Goal: Transaction & Acquisition: Purchase product/service

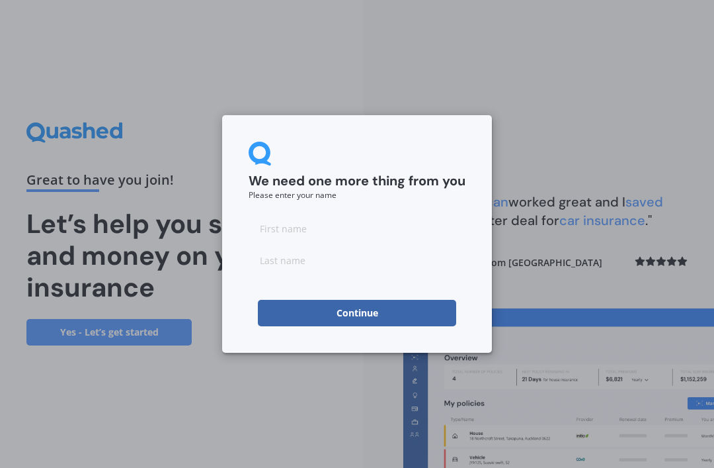
click at [344, 231] on input at bounding box center [357, 228] width 217 height 26
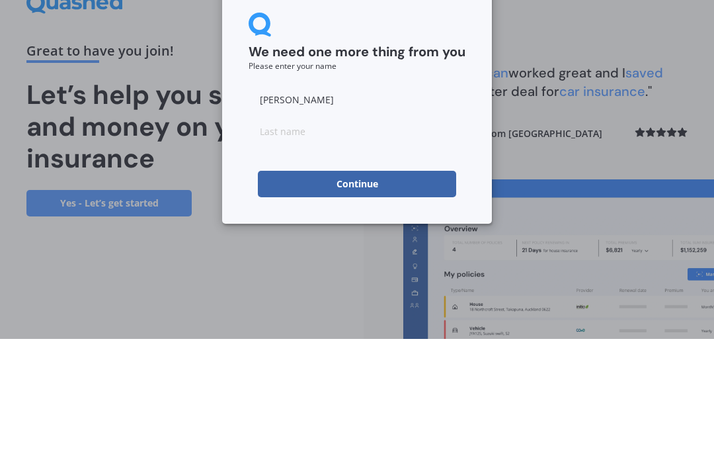
type input "[PERSON_NAME]"
click at [317, 247] on input at bounding box center [357, 260] width 217 height 26
type input "Mosen"
click at [401, 300] on button "Continue" at bounding box center [357, 313] width 198 height 26
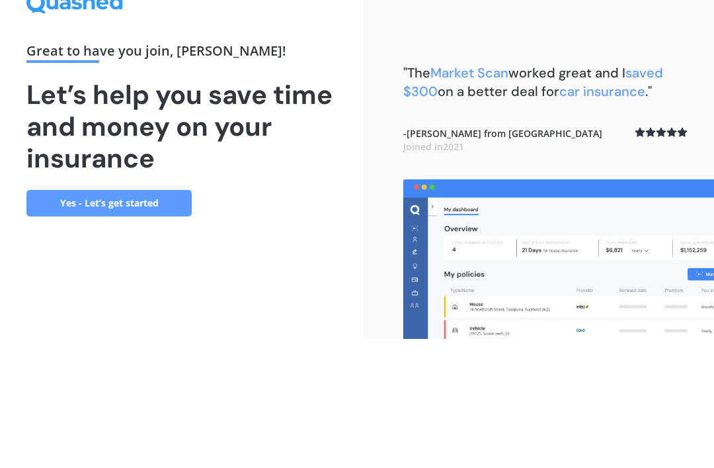
scroll to position [42, 0]
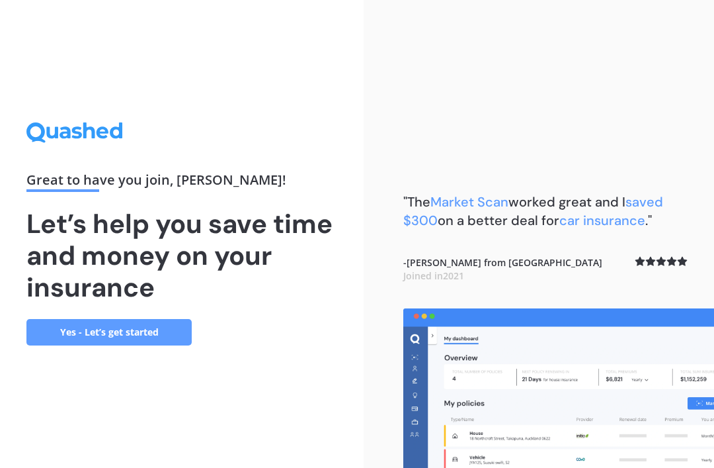
click at [112, 319] on link "Yes - Let’s get started" at bounding box center [108, 332] width 165 height 26
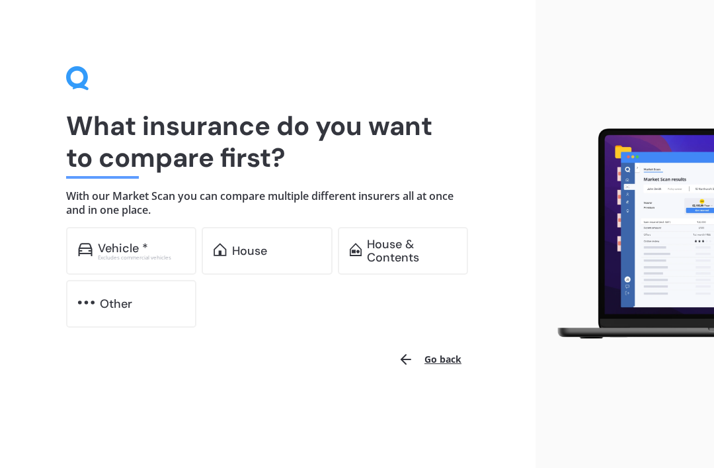
click at [257, 250] on div "House" at bounding box center [249, 250] width 35 height 13
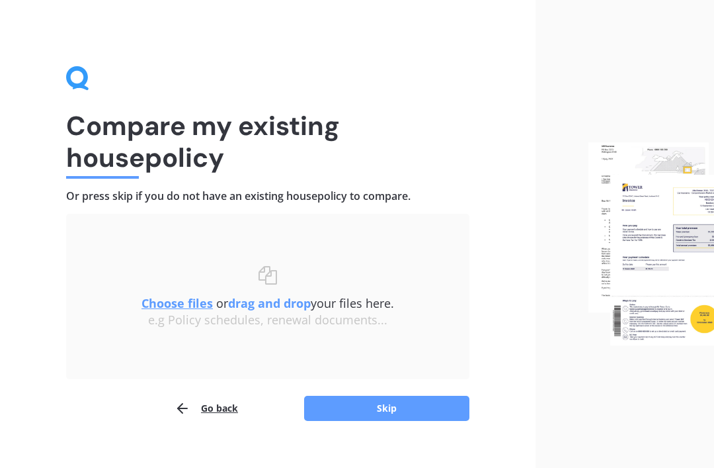
click at [391, 409] on button "Skip" at bounding box center [386, 407] width 165 height 25
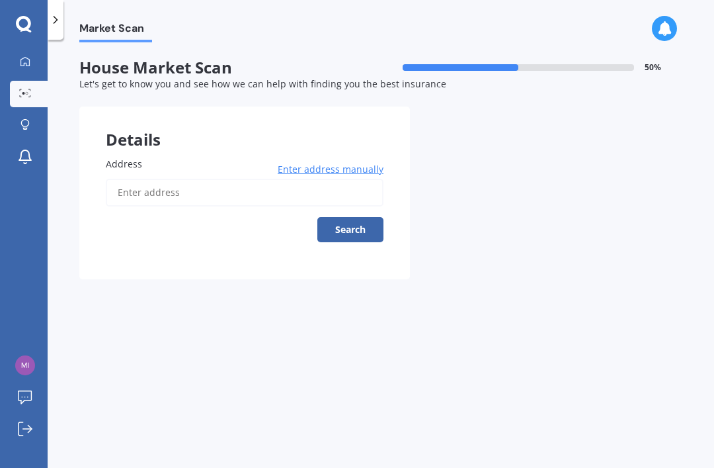
click at [179, 187] on input "Address" at bounding box center [245, 193] width 278 height 28
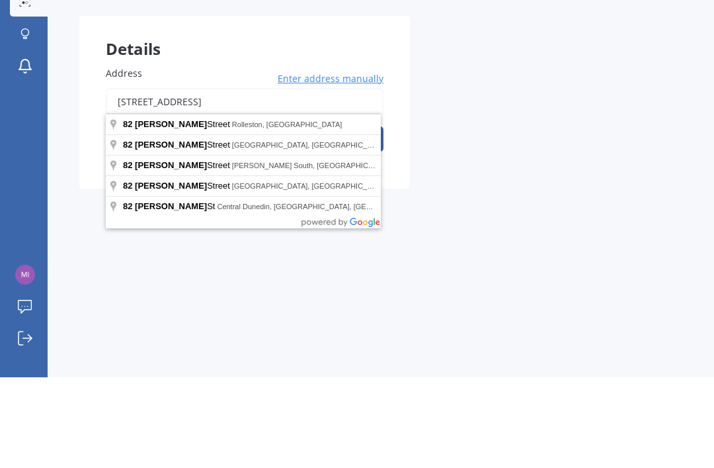
scroll to position [42, 0]
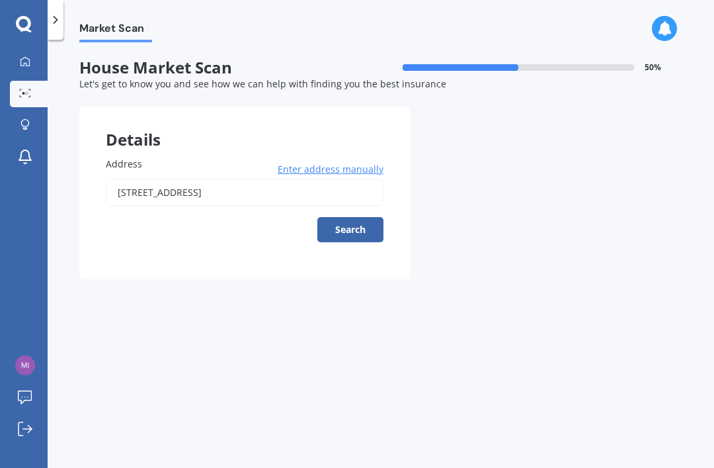
type input "[STREET_ADDRESS]"
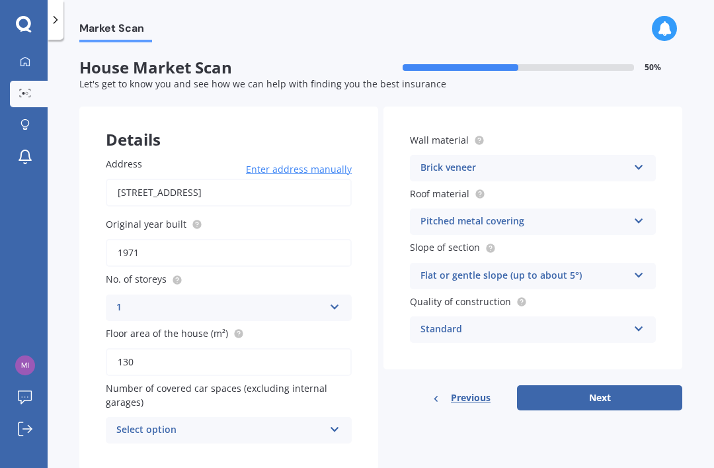
click at [338, 422] on icon at bounding box center [334, 426] width 11 height 9
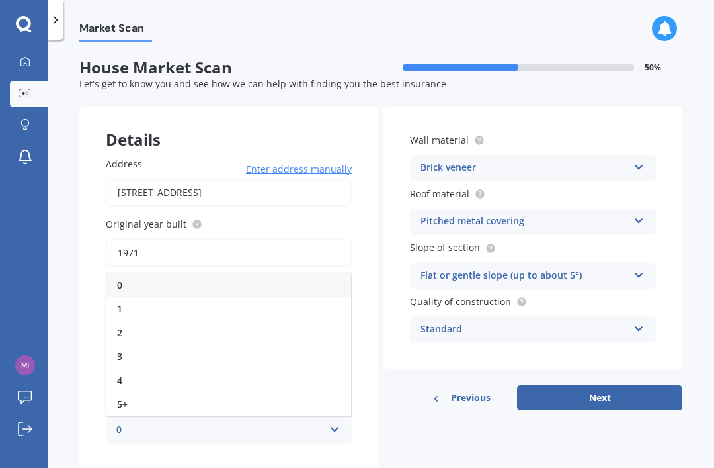
click at [114, 321] on div "2" at bounding box center [228, 333] width 245 height 24
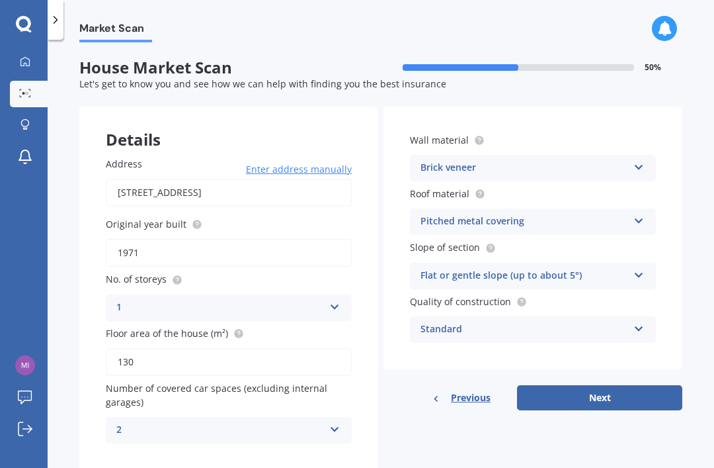
click at [615, 385] on button "Next" at bounding box center [599, 397] width 165 height 25
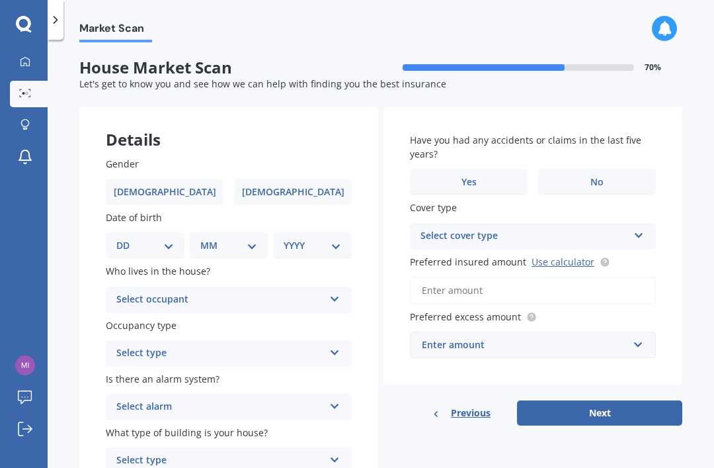
click at [181, 179] on label "[DEMOGRAPHIC_DATA]" at bounding box center [165, 192] width 118 height 26
click at [0, 0] on input "[DEMOGRAPHIC_DATA]" at bounding box center [0, 0] width 0 height 0
click at [172, 238] on select "DD 01 02 03 04 05 06 07 08 09 10 11 12 13 14 15 16 17 18 19 20 21 22 23 24 25 2…" at bounding box center [145, 245] width 58 height 15
select select "13"
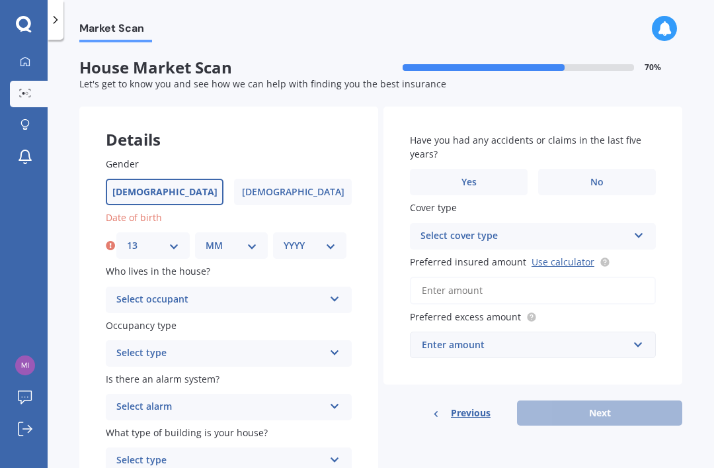
click at [252, 238] on select "MM 01 02 03 04 05 06 07 08 09 10 11 12" at bounding box center [232, 245] width 52 height 15
select select "08"
click at [335, 238] on select "YYYY 2009 2008 2007 2006 2005 2004 2003 2002 2001 2000 1999 1998 1997 1996 1995…" at bounding box center [310, 245] width 52 height 15
select select "1969"
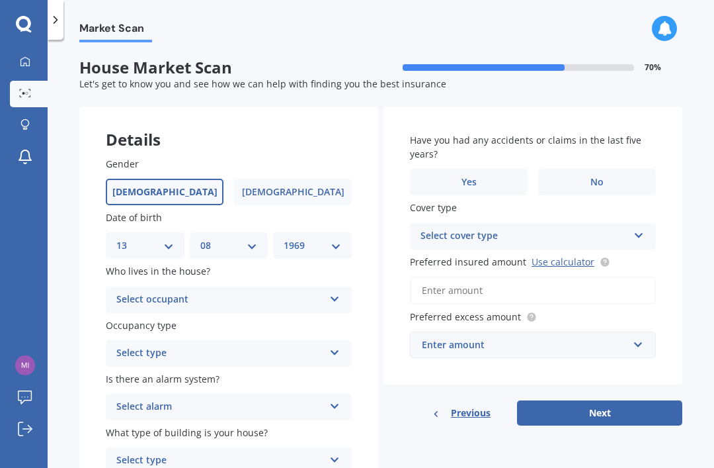
click at [335, 292] on icon at bounding box center [334, 296] width 11 height 9
click at [145, 319] on span "Owner" at bounding box center [132, 325] width 30 height 13
click at [337, 345] on icon at bounding box center [334, 349] width 11 height 9
click at [271, 345] on div "Permanent" at bounding box center [220, 353] width 208 height 16
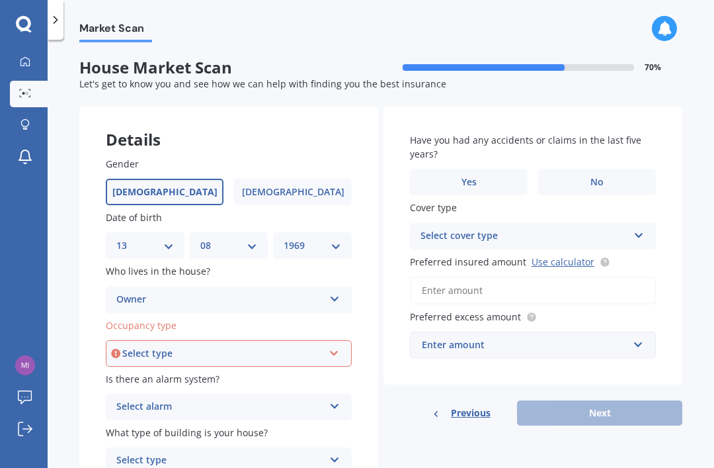
click at [343, 340] on div "Select type Permanent Holiday (without tenancy)" at bounding box center [229, 353] width 246 height 26
click at [157, 346] on div "Permanent" at bounding box center [222, 353] width 201 height 15
click at [333, 346] on icon at bounding box center [334, 350] width 11 height 9
click at [151, 372] on span "Permanent" at bounding box center [143, 378] width 50 height 13
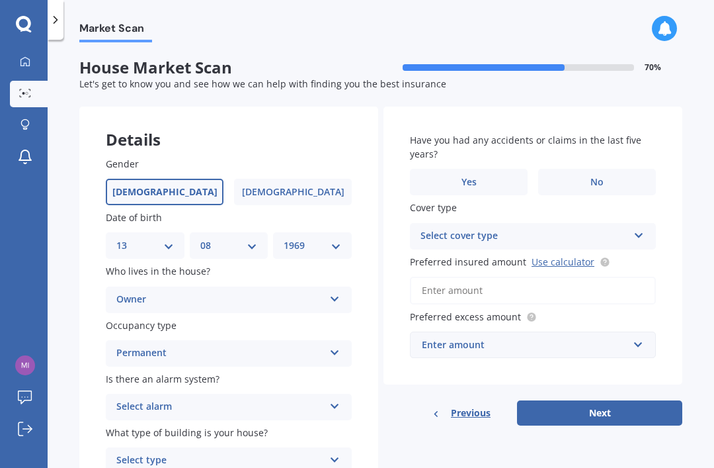
click at [334, 399] on icon at bounding box center [334, 403] width 11 height 9
click at [334, 452] on icon at bounding box center [334, 456] width 11 height 9
click at [146, 380] on span "Freestanding" at bounding box center [146, 386] width 59 height 13
click at [590, 177] on span "No" at bounding box center [596, 182] width 13 height 11
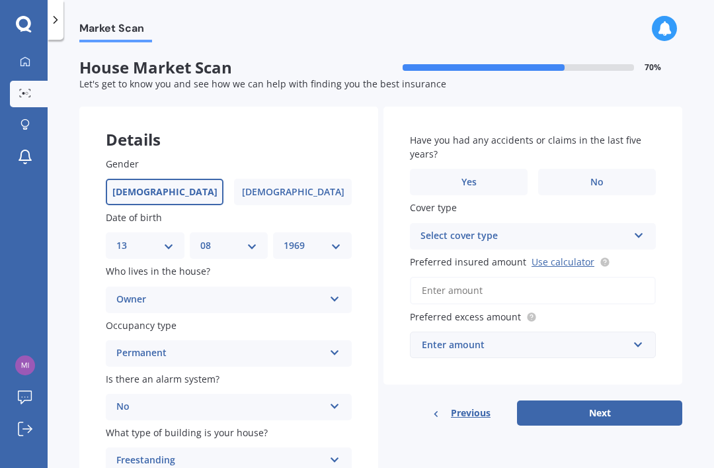
click at [0, 0] on input "No" at bounding box center [0, 0] width 0 height 0
click at [635, 228] on icon at bounding box center [638, 232] width 11 height 9
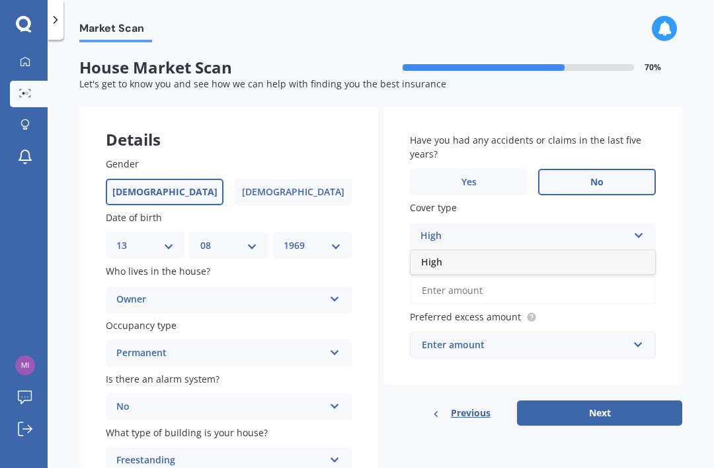
scroll to position [37, 0]
click at [432, 228] on div "High" at bounding box center [525, 236] width 208 height 16
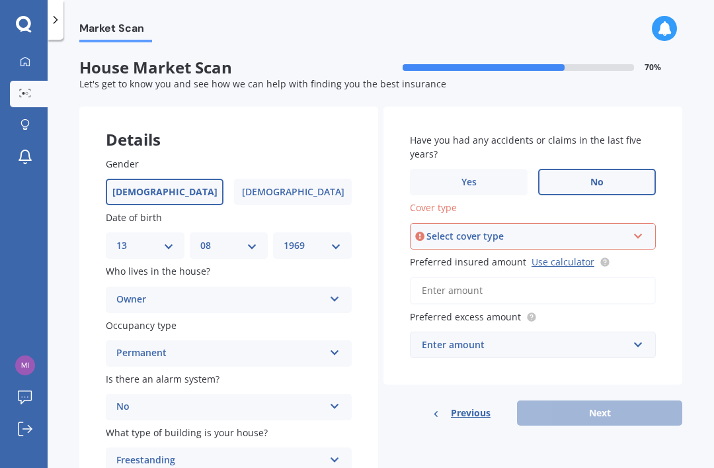
click at [641, 229] on icon at bounding box center [638, 233] width 11 height 9
click at [434, 255] on span "High" at bounding box center [432, 261] width 21 height 13
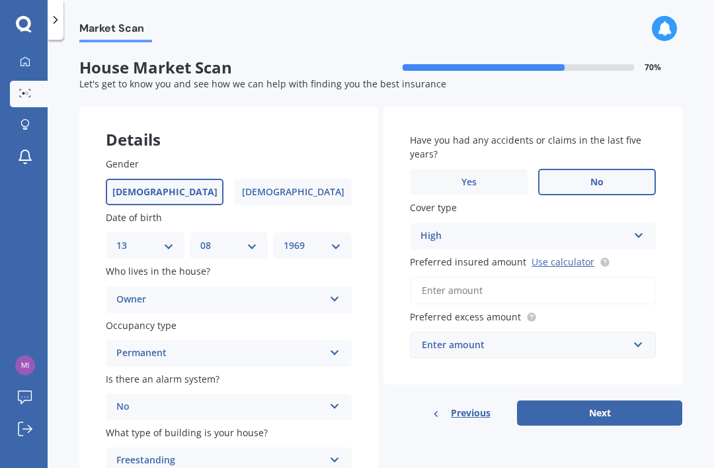
click at [459, 276] on input "Preferred insured amount Use calculator" at bounding box center [533, 290] width 246 height 28
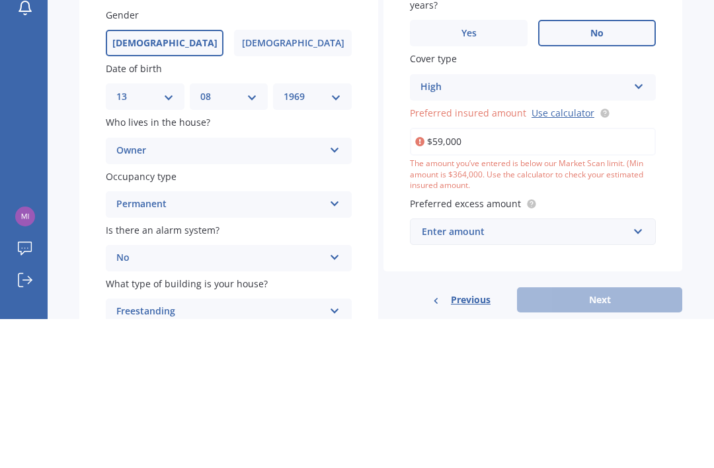
type input "$590,000"
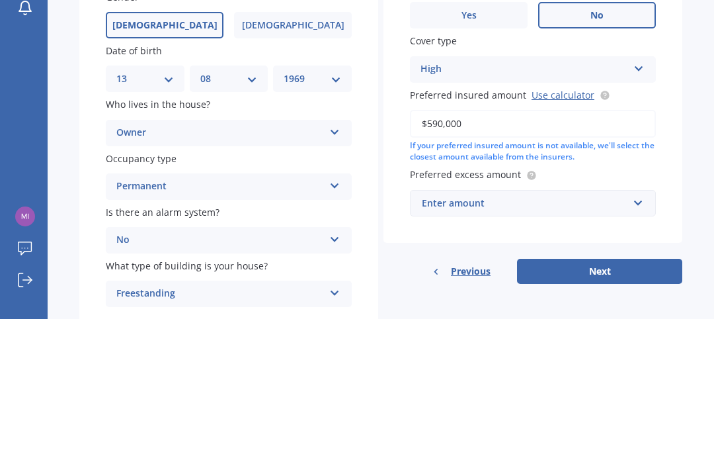
scroll to position [17, 0]
click at [469, 340] on input "text" at bounding box center [528, 352] width 234 height 25
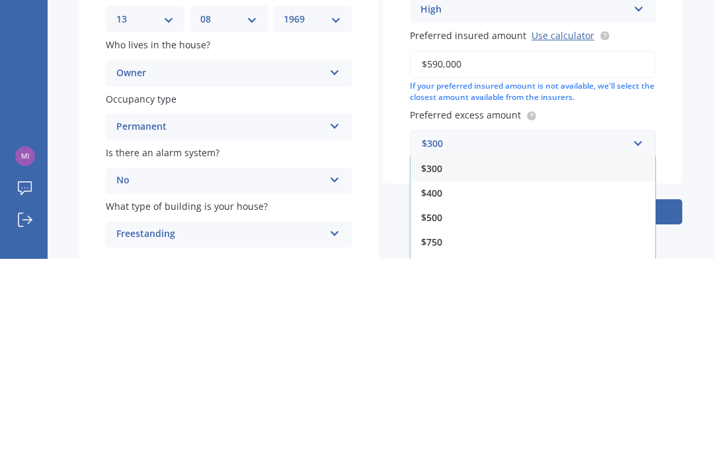
click at [439, 420] on span "$500" at bounding box center [431, 426] width 21 height 13
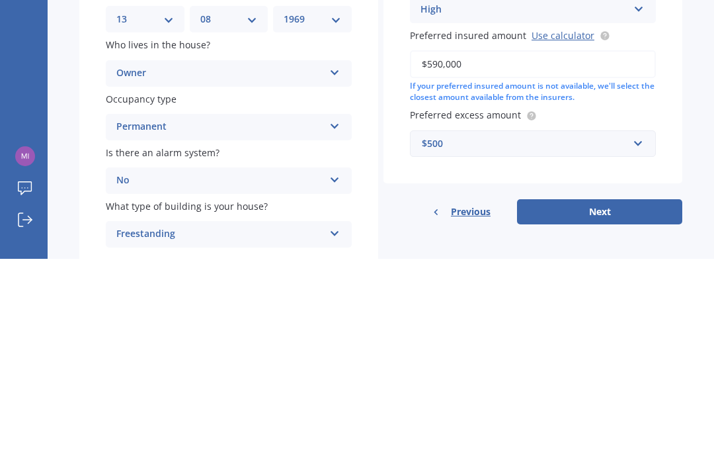
scroll to position [42, 0]
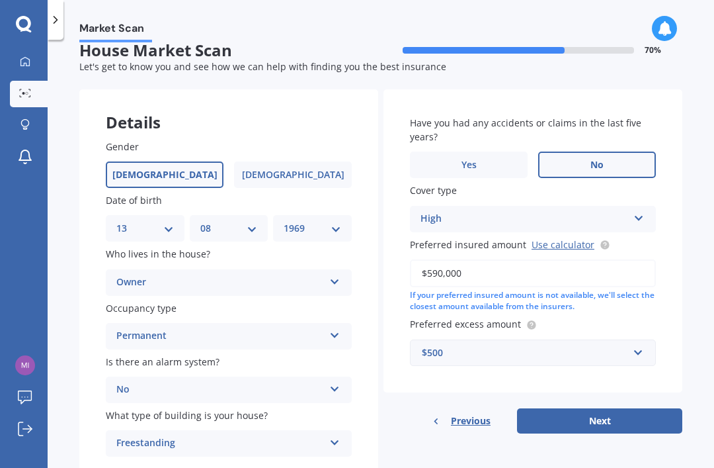
click at [595, 408] on button "Next" at bounding box center [599, 420] width 165 height 25
select select "13"
select select "08"
select select "1969"
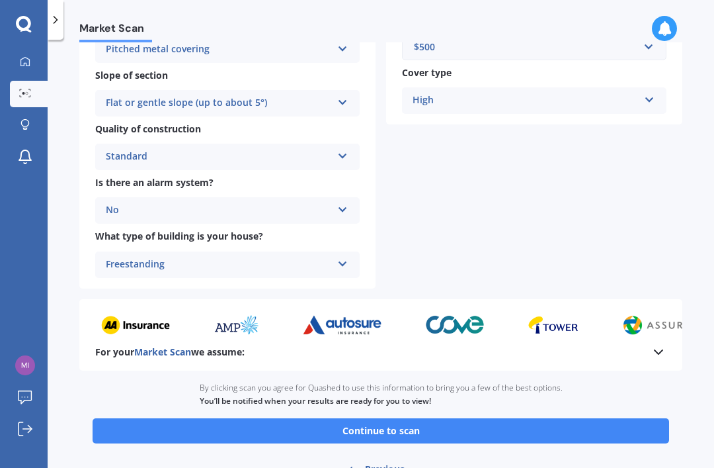
scroll to position [428, 0]
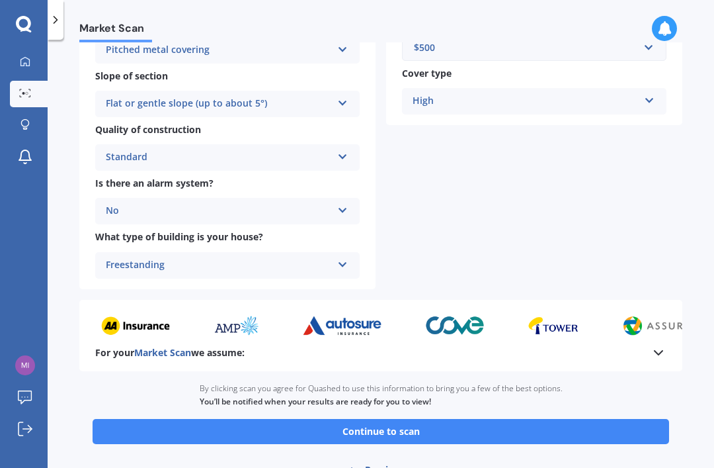
click at [111, 419] on button "Continue to scan" at bounding box center [381, 431] width 577 height 25
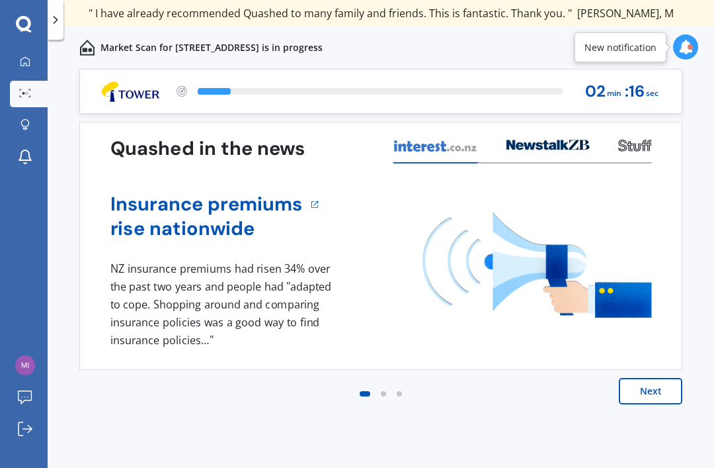
click at [652, 389] on button "Next" at bounding box center [650, 391] width 63 height 26
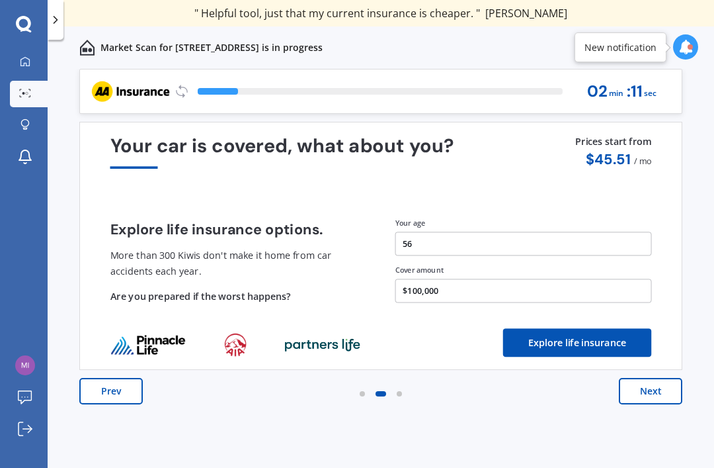
click at [648, 391] on button "Next" at bounding box center [650, 391] width 63 height 26
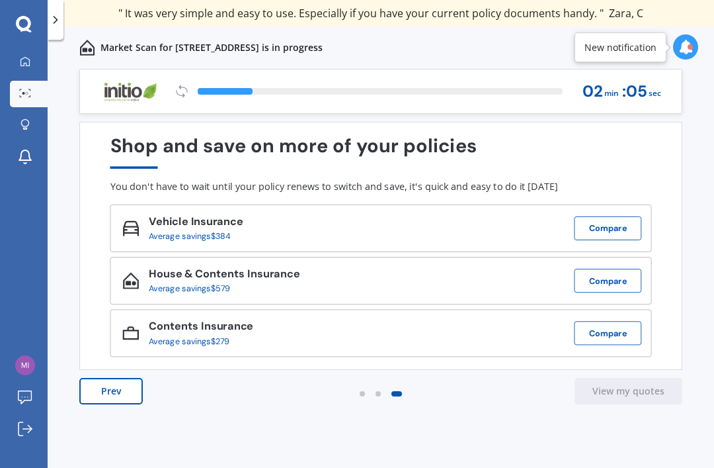
click at [620, 225] on button "Compare" at bounding box center [608, 228] width 67 height 24
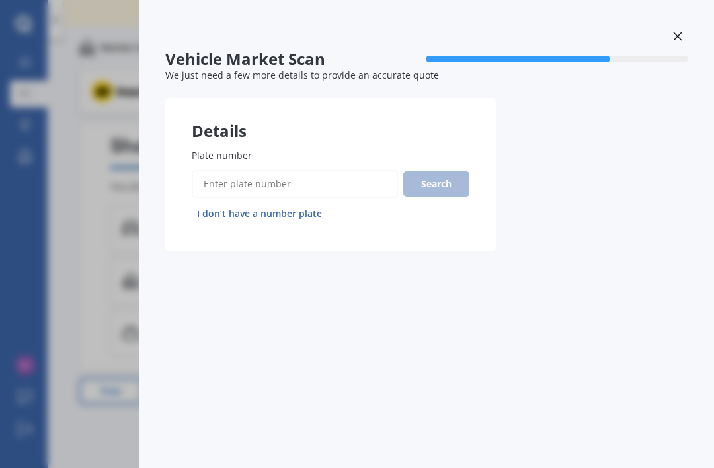
click at [251, 178] on input "Plate number" at bounding box center [295, 184] width 206 height 28
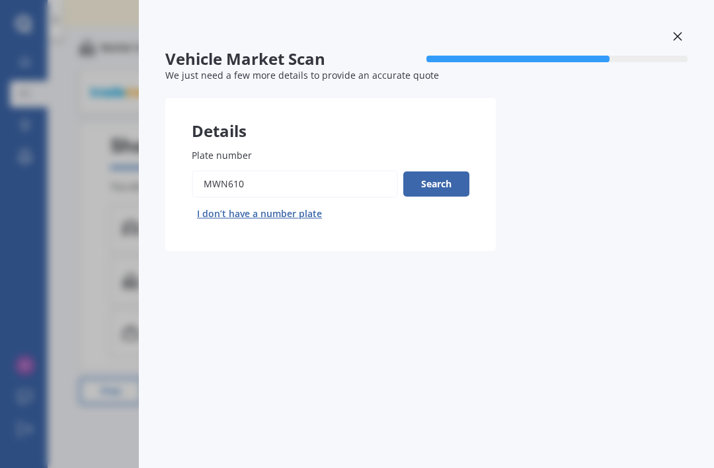
type input "Mwn610"
click at [438, 171] on button "Search" at bounding box center [436, 183] width 66 height 25
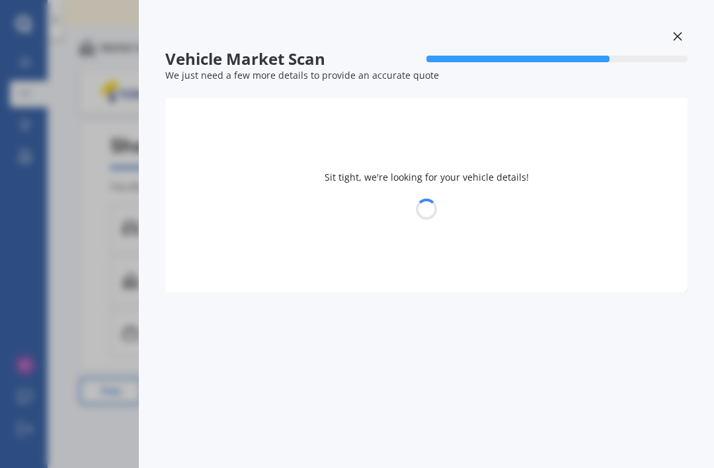
select select "BMW"
select select "13"
select select "08"
select select "1969"
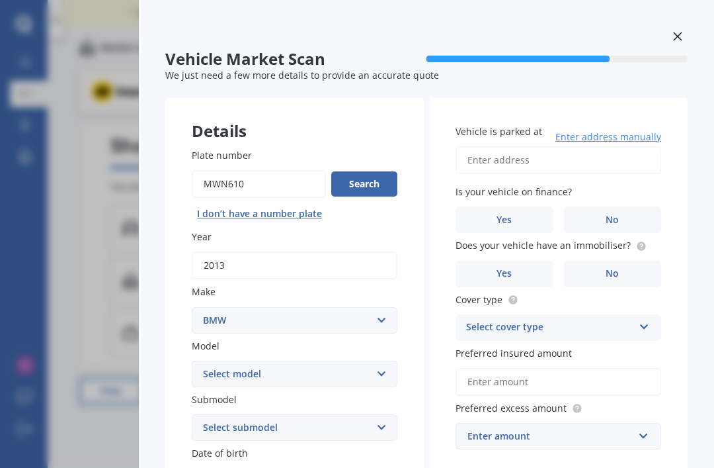
click at [377, 360] on select "Select model 116 116I 118 118D 120 130 218D 220I 225 250 316 318 320 320 i 323 …" at bounding box center [295, 373] width 206 height 26
select select "116I"
click at [378, 414] on select "Select submodel Hatchback Turbo" at bounding box center [295, 427] width 206 height 26
select select "HATCHBACK TURBO"
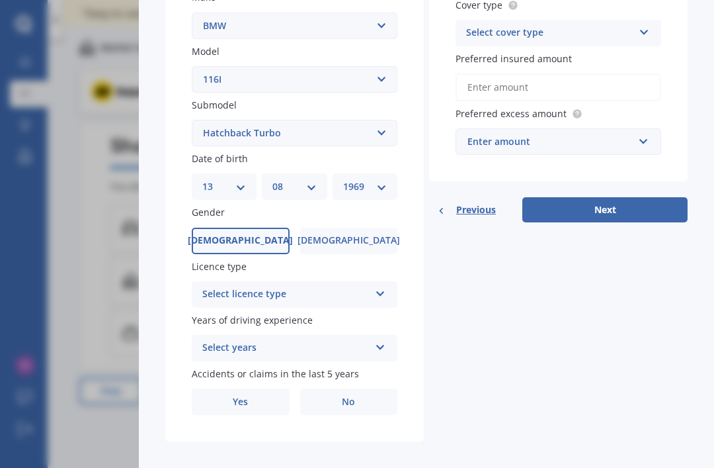
scroll to position [294, 0]
click at [377, 282] on div "Select licence type NZ Full NZ Restricted NZ Learners [GEOGRAPHIC_DATA] [GEOGRA…" at bounding box center [295, 295] width 206 height 26
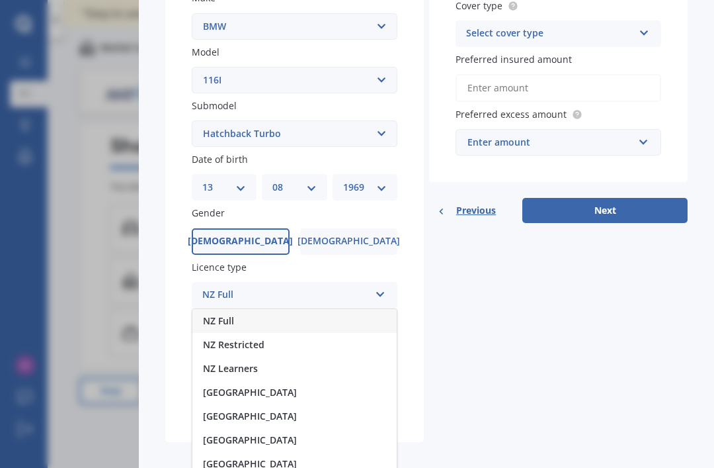
click at [224, 314] on span "NZ Full" at bounding box center [218, 320] width 31 height 13
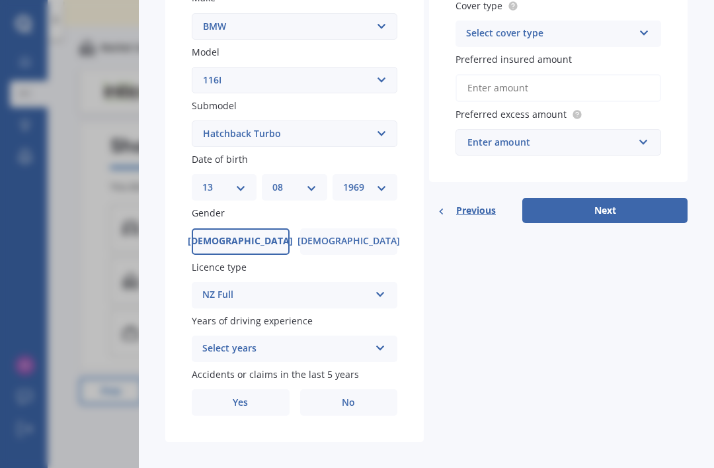
click at [381, 341] on icon at bounding box center [380, 345] width 11 height 9
click at [234, 368] on span "5 or more years" at bounding box center [238, 374] width 71 height 13
click at [353, 397] on span "No" at bounding box center [348, 402] width 13 height 11
click at [0, 0] on input "No" at bounding box center [0, 0] width 0 height 0
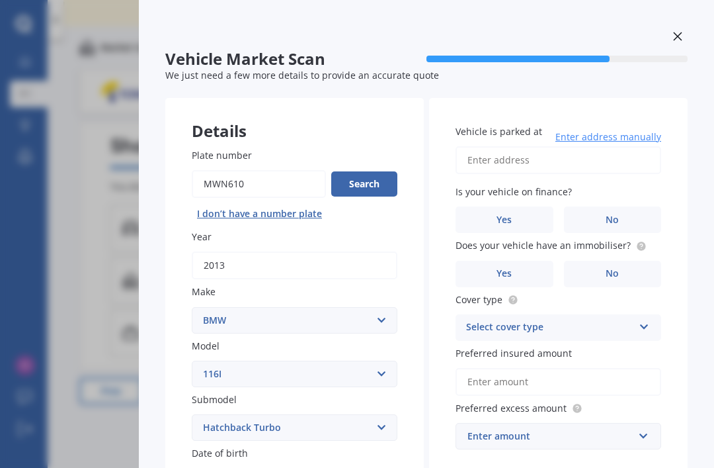
scroll to position [0, 0]
click at [491, 146] on input "Vehicle is parked at" at bounding box center [559, 160] width 206 height 28
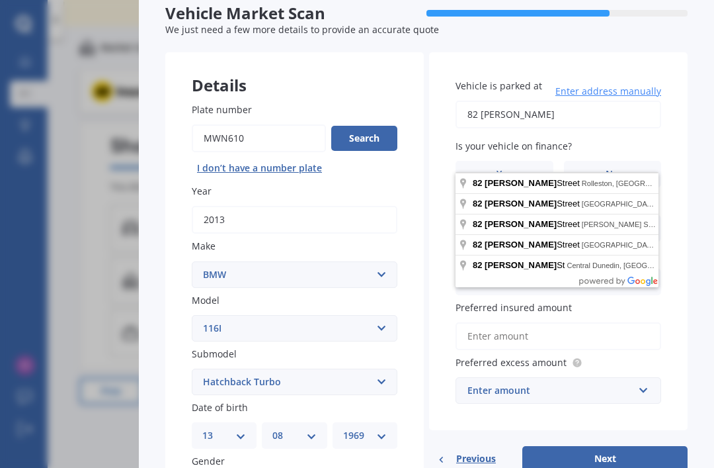
scroll to position [44, 0]
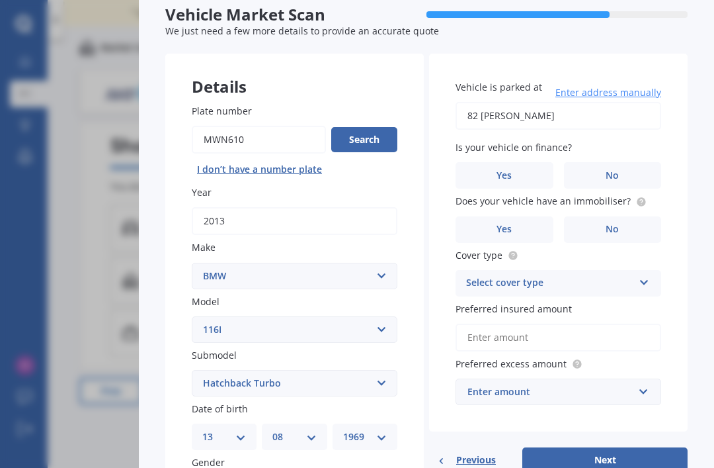
click at [551, 102] on input "82 [PERSON_NAME]" at bounding box center [559, 116] width 206 height 28
type input "[STREET_ADDRESS]"
click at [614, 170] on span "No" at bounding box center [612, 175] width 13 height 11
click at [0, 0] on input "No" at bounding box center [0, 0] width 0 height 0
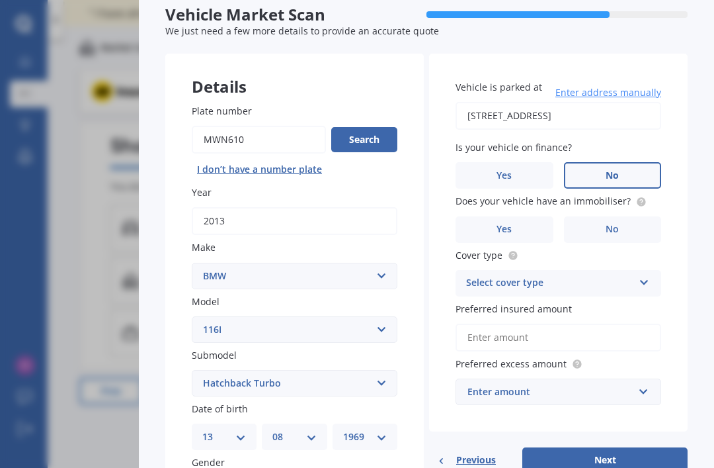
click at [510, 216] on label "Yes" at bounding box center [505, 229] width 98 height 26
click at [0, 0] on input "Yes" at bounding box center [0, 0] width 0 height 0
click at [641, 275] on icon at bounding box center [644, 279] width 11 height 9
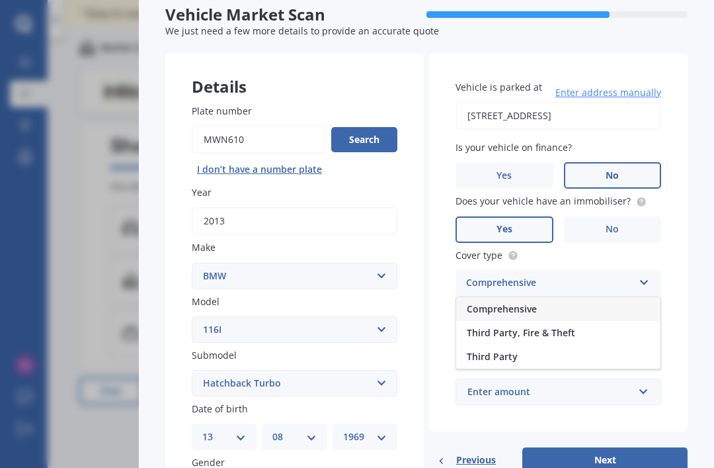
click at [501, 302] on span "Comprehensive" at bounding box center [502, 308] width 70 height 13
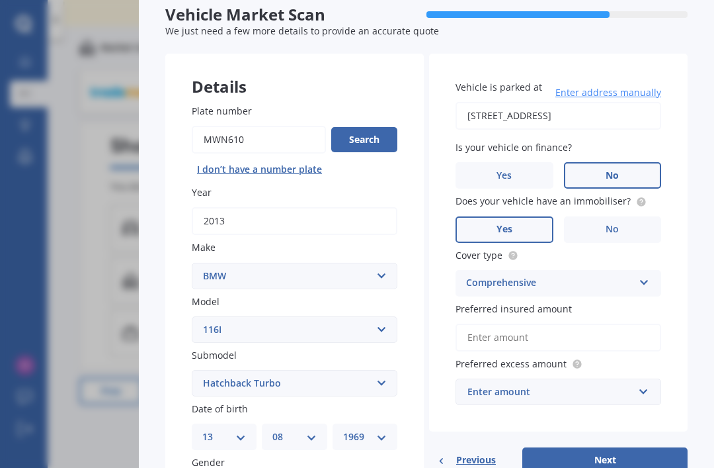
click at [495, 323] on input "Preferred insured amount" at bounding box center [559, 337] width 206 height 28
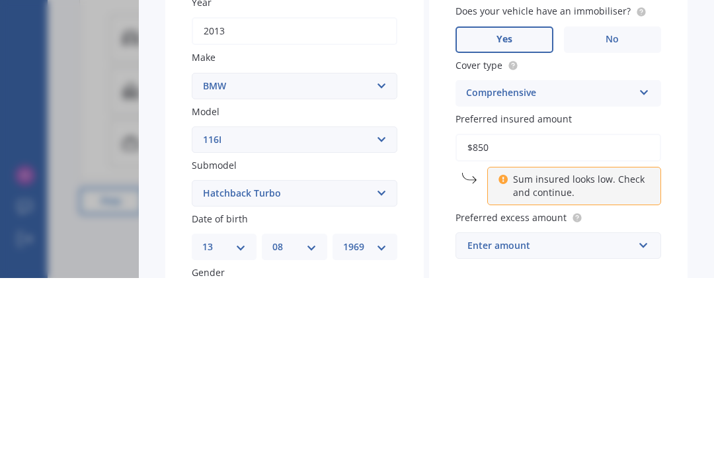
type input "$8,500"
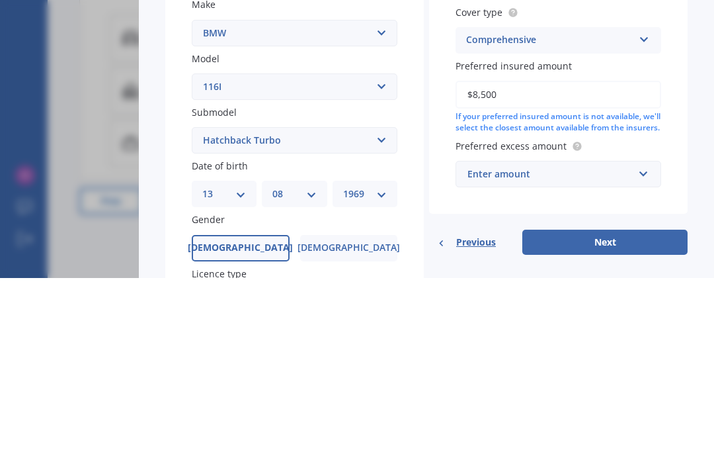
scroll to position [100, 0]
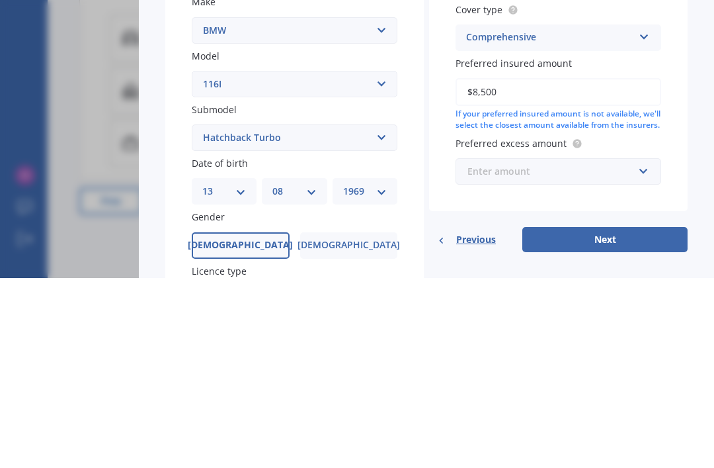
click at [647, 348] on input "text" at bounding box center [554, 360] width 194 height 25
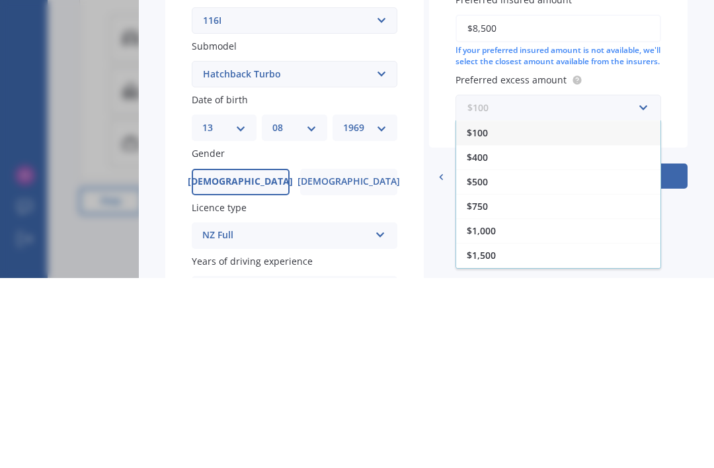
scroll to position [164, 0]
click at [477, 340] on span "$400" at bounding box center [477, 346] width 21 height 13
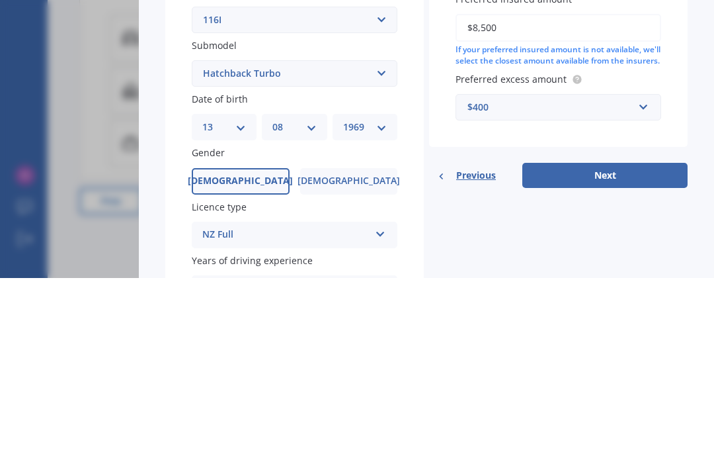
click at [603, 352] on button "Next" at bounding box center [604, 364] width 165 height 25
select select "13"
select select "08"
select select "1969"
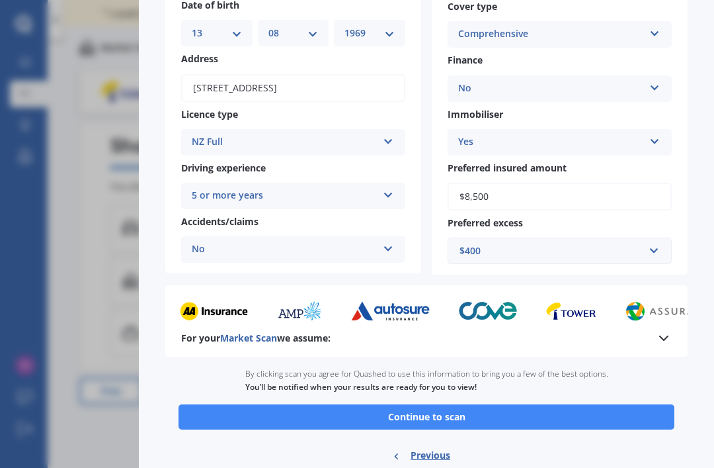
click at [582, 404] on button "Continue to scan" at bounding box center [427, 416] width 496 height 25
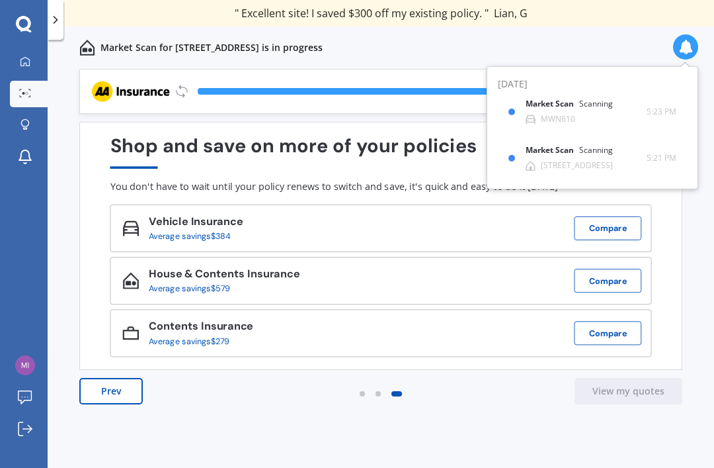
click at [608, 216] on button "Compare" at bounding box center [608, 228] width 67 height 24
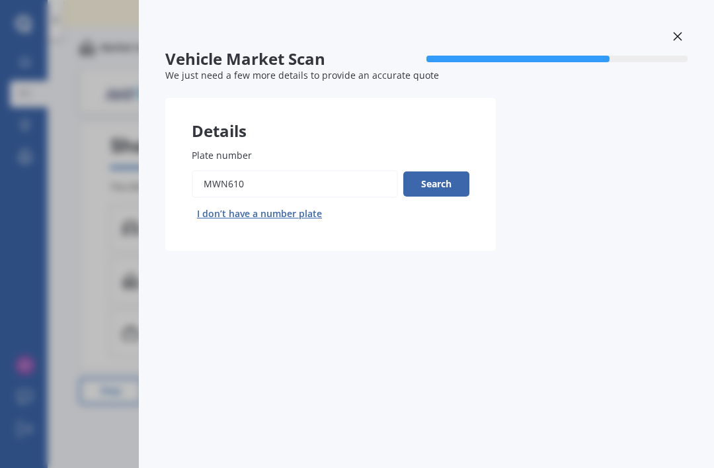
click at [286, 170] on input "Plate number" at bounding box center [295, 184] width 206 height 28
type input "M"
type input "Hkf6"
click at [446, 171] on button "Search" at bounding box center [436, 183] width 66 height 25
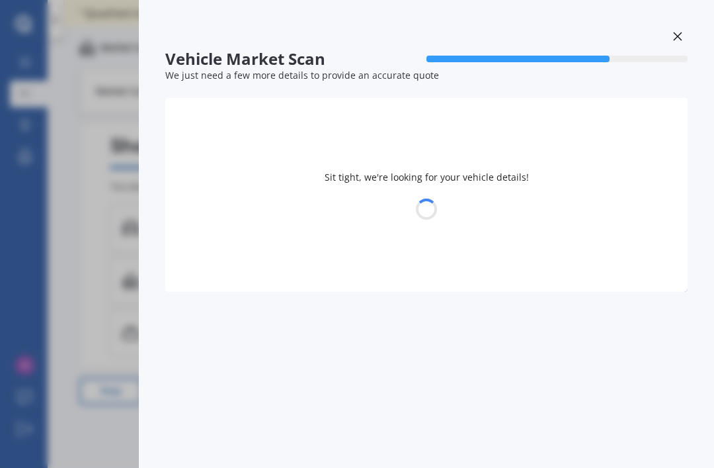
select select "FORD"
select select "FIESTA"
select select "13"
select select "08"
select select "1969"
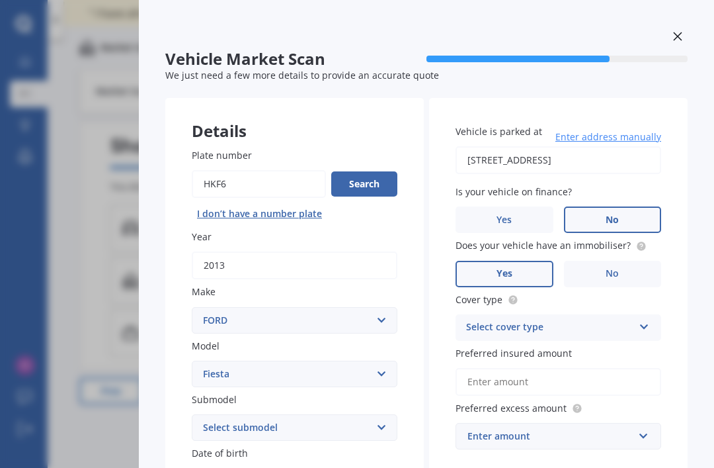
click at [380, 414] on select "Select submodel (All other) 1.0L Ecoboost 1.6 4WD Hatchback Hatchback turbo Spo…" at bounding box center [295, 427] width 206 height 26
select select "(ALL OTHER)"
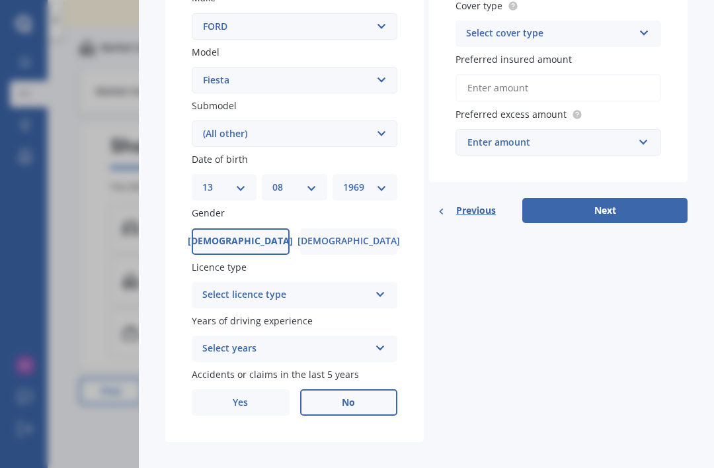
scroll to position [294, 0]
click at [377, 287] on icon at bounding box center [380, 291] width 11 height 9
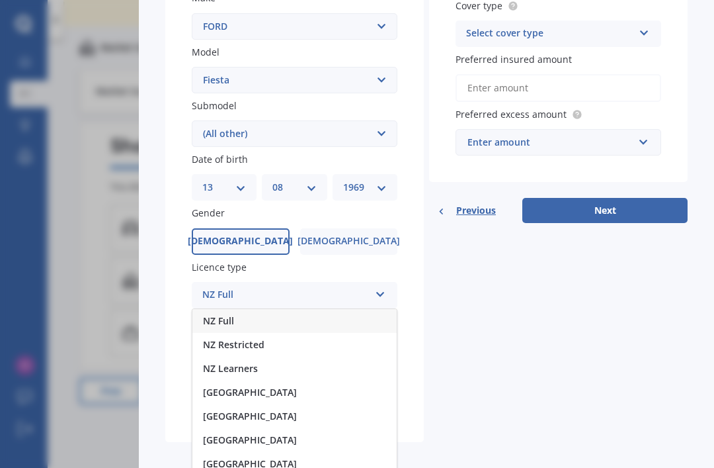
click at [226, 314] on span "NZ Full" at bounding box center [218, 320] width 31 height 13
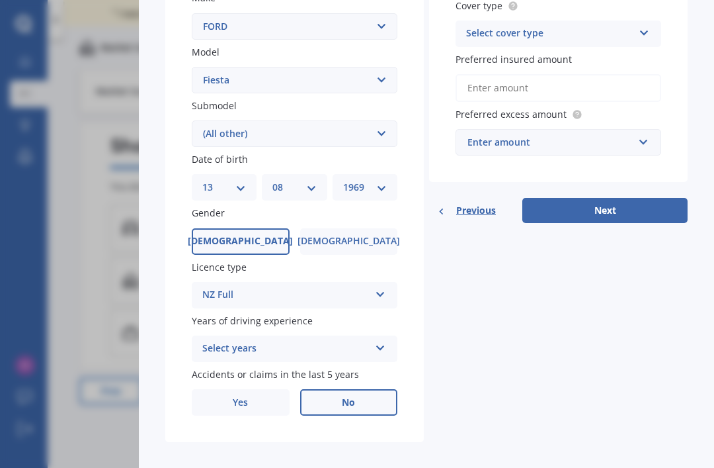
click at [380, 341] on icon at bounding box center [380, 345] width 11 height 9
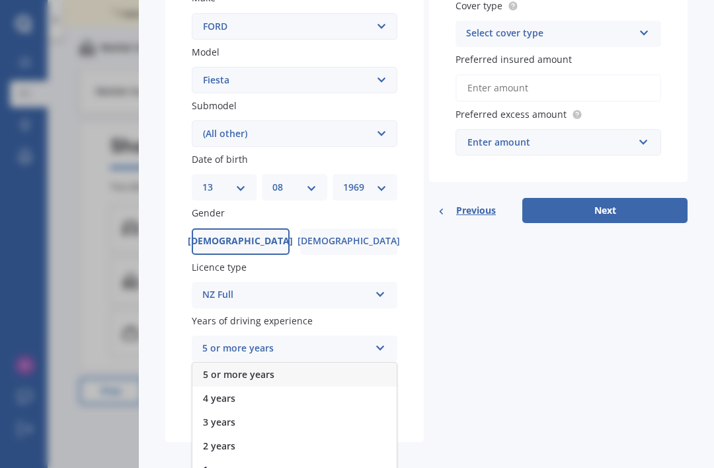
click at [243, 368] on span "5 or more years" at bounding box center [238, 374] width 71 height 13
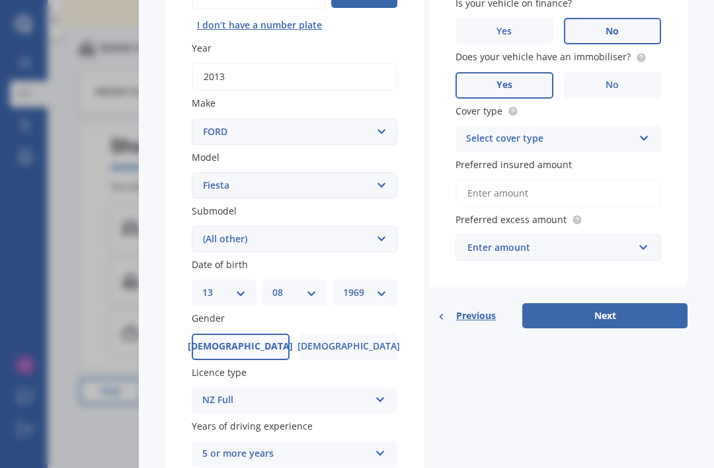
scroll to position [189, 0]
click at [639, 130] on icon at bounding box center [644, 134] width 11 height 9
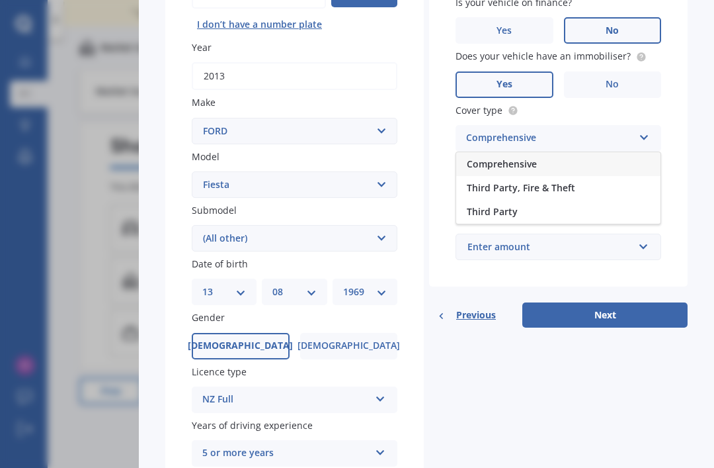
click at [496, 205] on span "Third Party" at bounding box center [492, 211] width 51 height 13
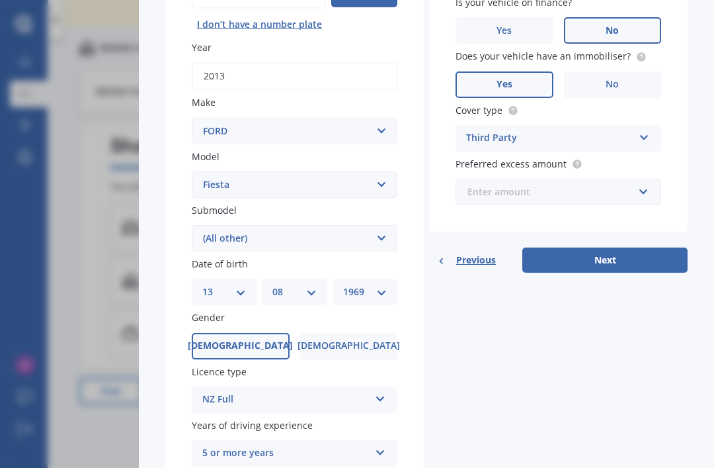
click at [643, 179] on input "text" at bounding box center [554, 191] width 194 height 25
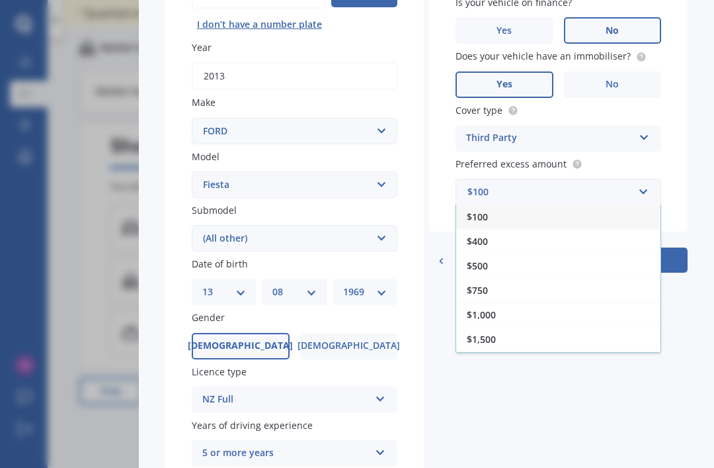
click at [479, 210] on span "$100" at bounding box center [477, 216] width 21 height 13
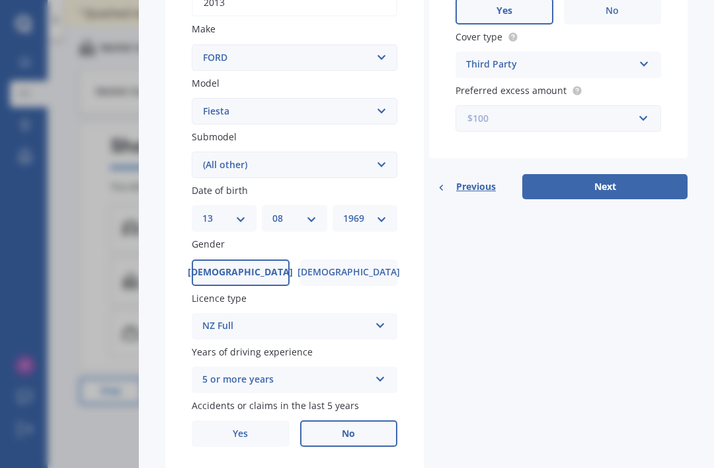
scroll to position [259, 0]
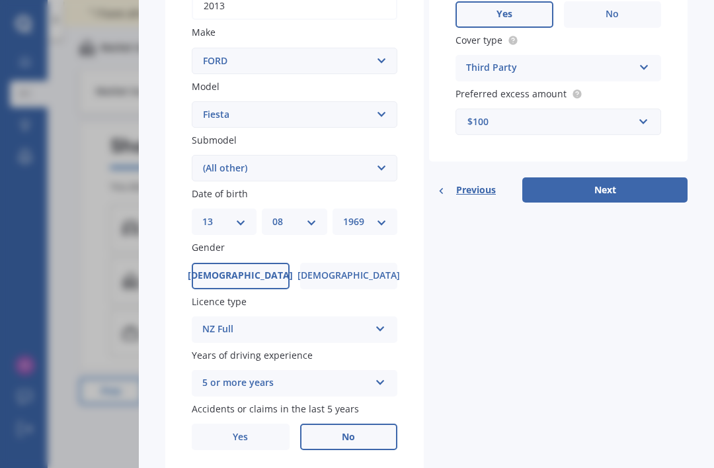
click at [614, 177] on button "Next" at bounding box center [604, 189] width 165 height 25
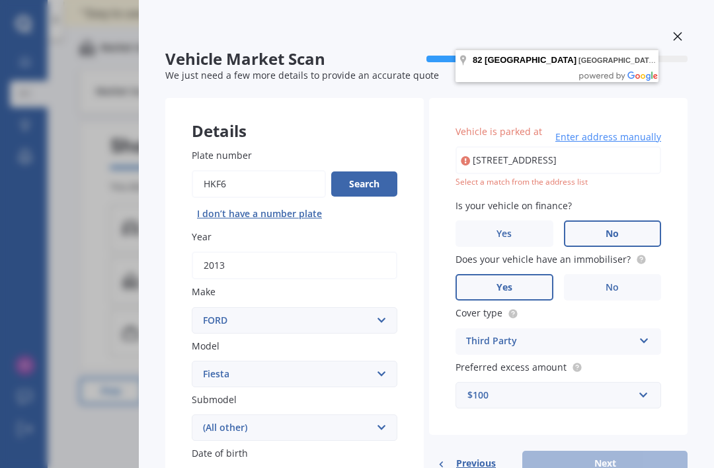
scroll to position [0, 0]
click at [639, 146] on input "[STREET_ADDRESS]" at bounding box center [559, 160] width 206 height 28
click at [569, 146] on input "[STREET_ADDRESS]" at bounding box center [559, 160] width 206 height 28
click at [651, 146] on input "[STREET_ADDRESS]" at bounding box center [559, 160] width 206 height 28
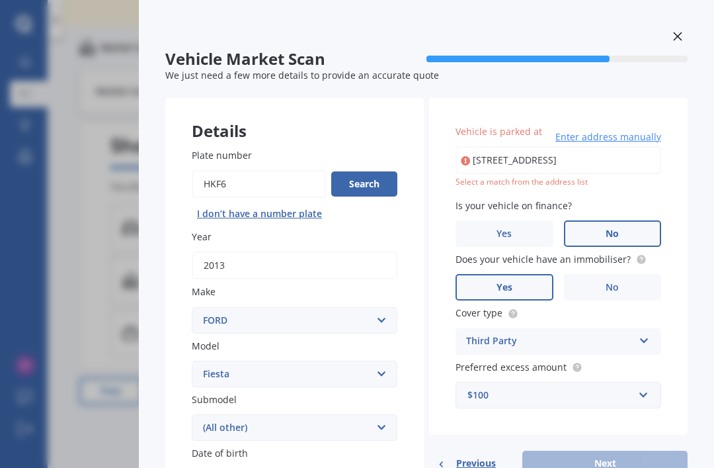
type input "[STREET_ADDRESS]"
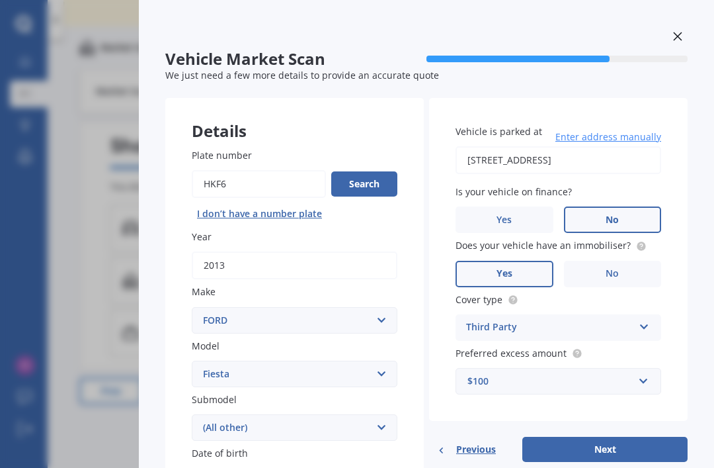
click at [603, 436] on button "Next" at bounding box center [604, 448] width 165 height 25
select select "13"
select select "08"
select select "1969"
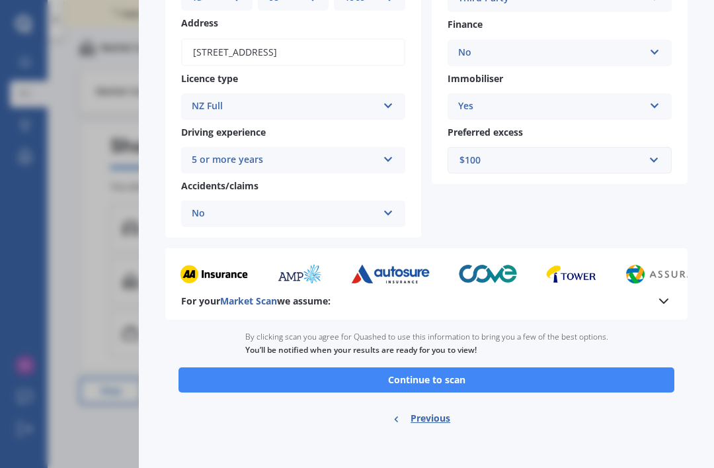
scroll to position [199, 0]
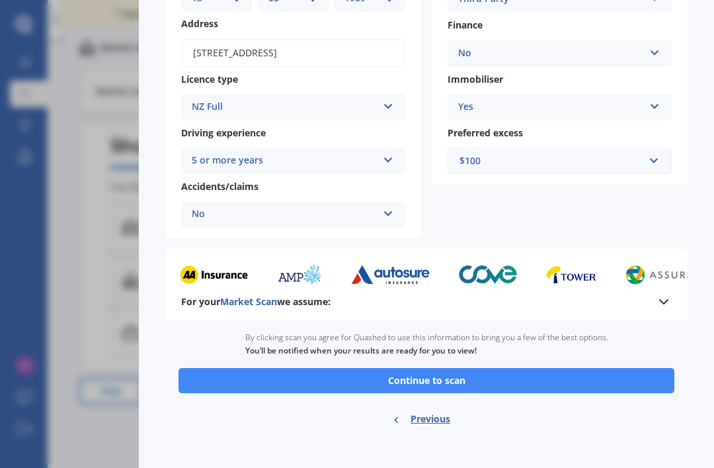
click at [614, 368] on button "Continue to scan" at bounding box center [427, 380] width 496 height 25
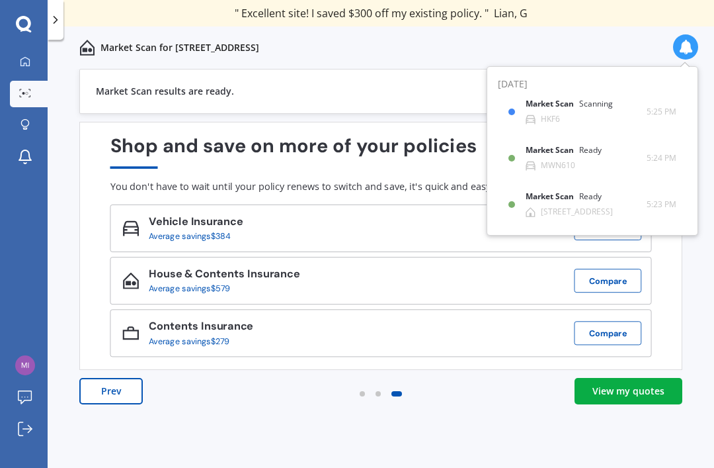
click at [559, 192] on b "Market Scan" at bounding box center [553, 196] width 54 height 9
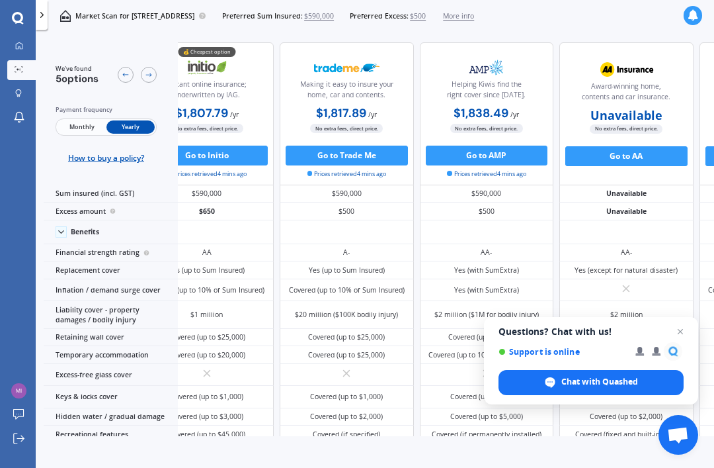
scroll to position [0, 52]
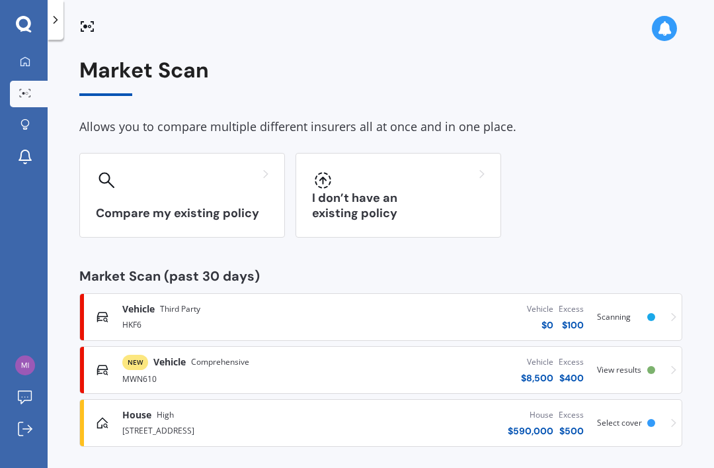
scroll to position [42, 0]
click at [596, 350] on div "NEW Vehicle Comprehensive MWN610 Vehicle $ 8,500 Excess $ 400 Scanned 2 minutes…" at bounding box center [380, 370] width 591 height 40
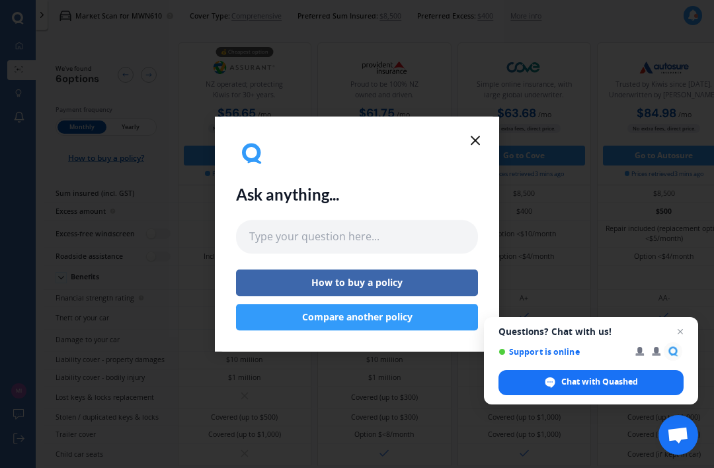
click at [475, 140] on line at bounding box center [475, 140] width 8 height 8
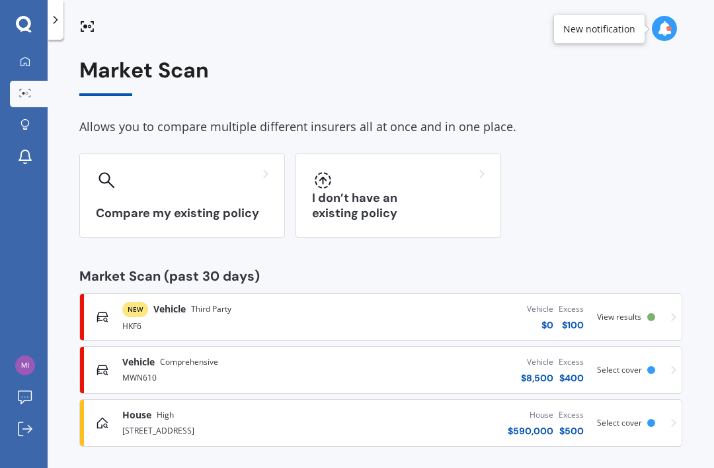
click at [610, 313] on span "View results" at bounding box center [619, 316] width 44 height 11
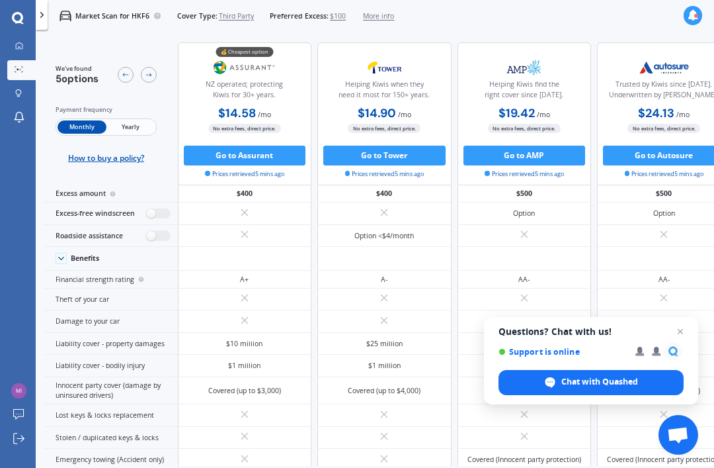
click at [140, 132] on span "Yearly" at bounding box center [130, 126] width 48 height 13
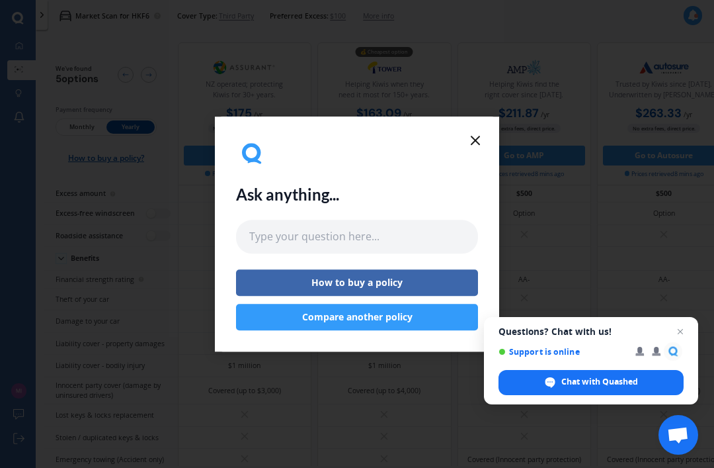
click at [482, 136] on icon at bounding box center [476, 140] width 16 height 16
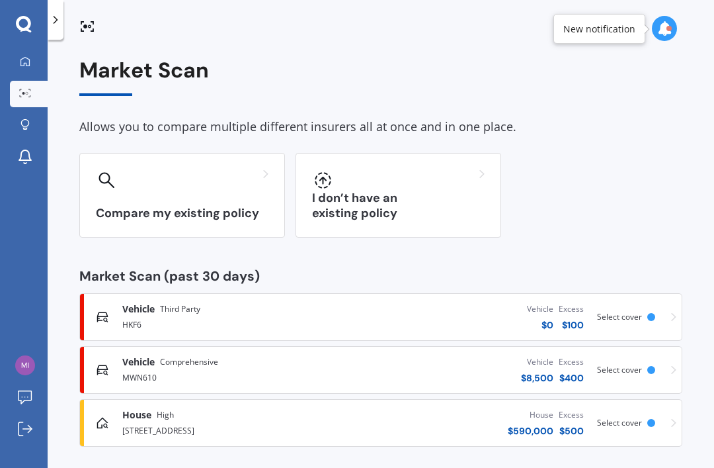
click at [314, 366] on div "Vehicle Comprehensive" at bounding box center [231, 361] width 219 height 13
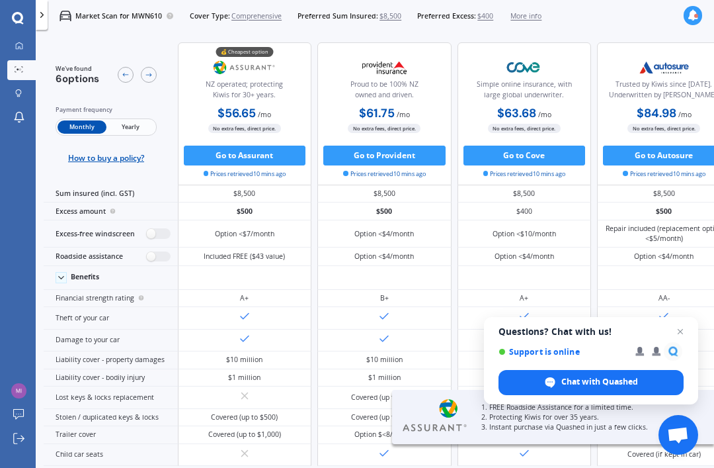
click at [133, 124] on span "Yearly" at bounding box center [130, 126] width 48 height 13
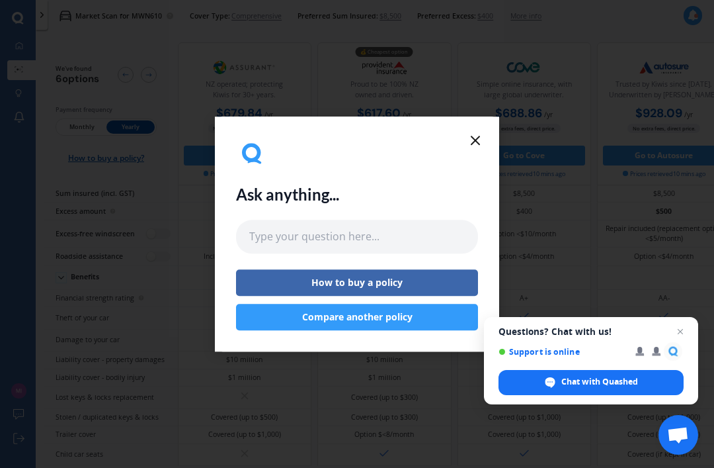
click at [476, 138] on line at bounding box center [475, 140] width 8 height 8
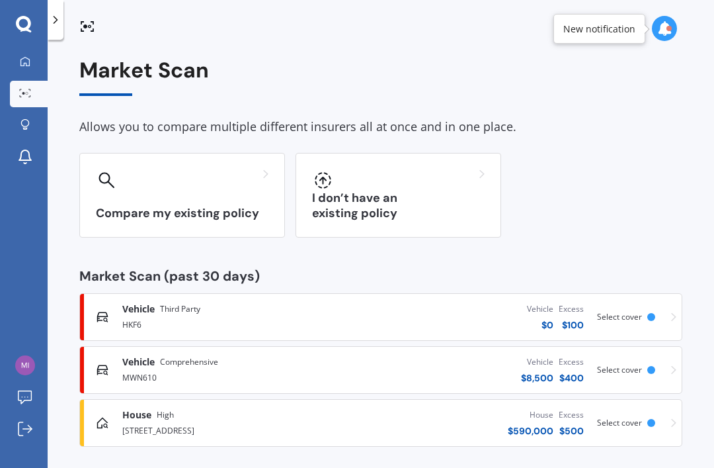
click at [163, 421] on div "[STREET_ADDRESS]" at bounding box center [231, 429] width 219 height 16
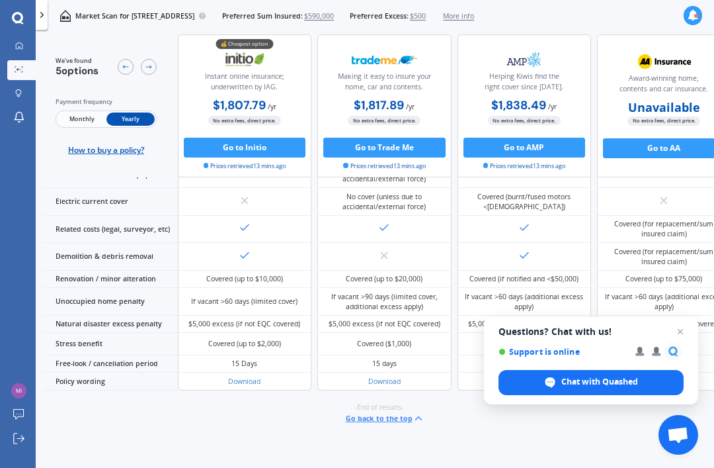
scroll to position [850, 0]
click at [243, 386] on link "Download" at bounding box center [244, 380] width 32 height 9
click at [266, 144] on button "Go to Initio" at bounding box center [245, 148] width 122 height 20
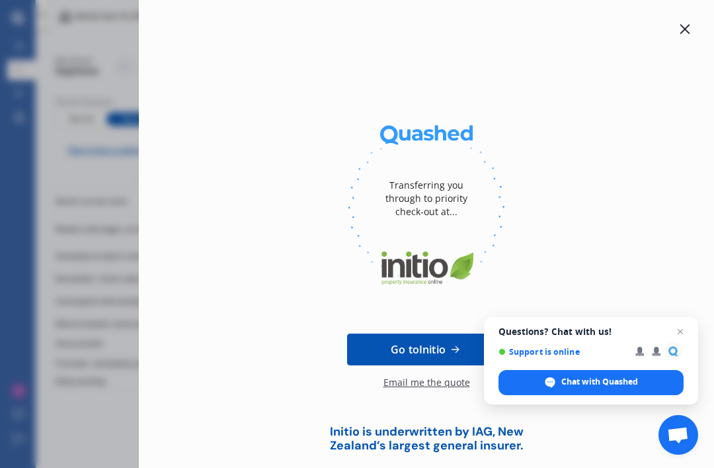
click at [428, 343] on span "Go to Initio" at bounding box center [418, 349] width 55 height 16
